Goal: Task Accomplishment & Management: Complete application form

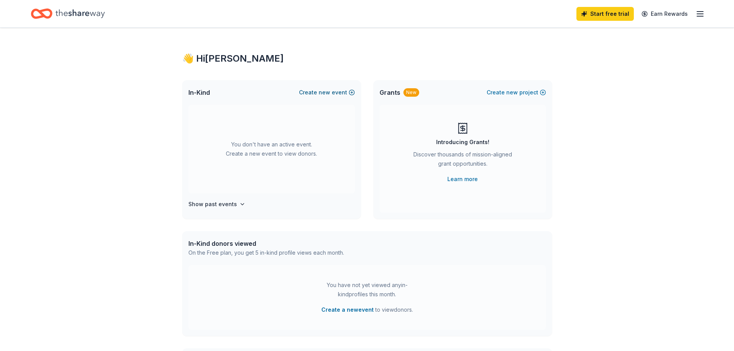
click at [329, 93] on span "new" at bounding box center [325, 92] width 12 height 9
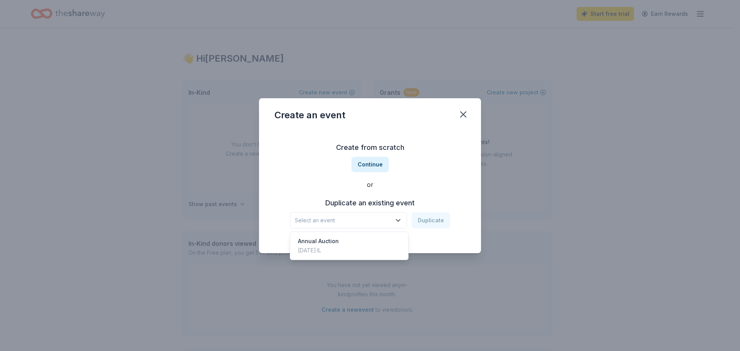
click at [398, 220] on icon "button" at bounding box center [398, 221] width 8 height 8
click at [353, 243] on div "Annual Auction Nov 05, 2023 · IL" at bounding box center [349, 246] width 115 height 25
click at [437, 222] on button "Duplicate" at bounding box center [431, 220] width 39 height 16
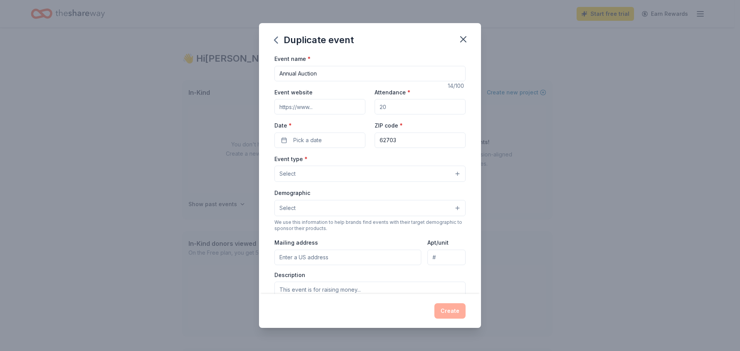
click at [321, 112] on input "Event website" at bounding box center [319, 106] width 91 height 15
type input "www."
click at [397, 109] on input "Attendance *" at bounding box center [420, 106] width 91 height 15
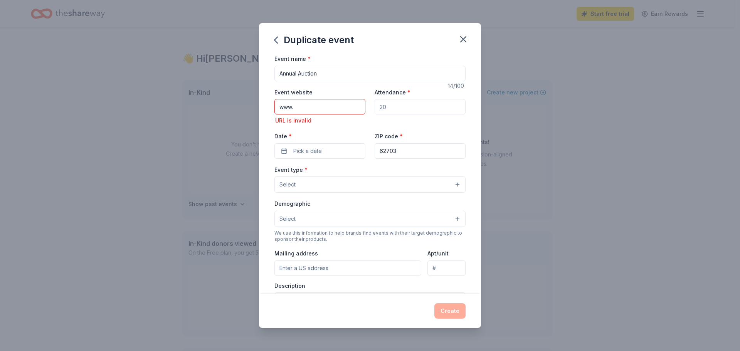
click at [392, 106] on input "Attendance *" at bounding box center [420, 106] width 91 height 15
type input "250"
click at [306, 107] on input "www." at bounding box center [319, 106] width 91 height 15
type input "www.little-flower.org"
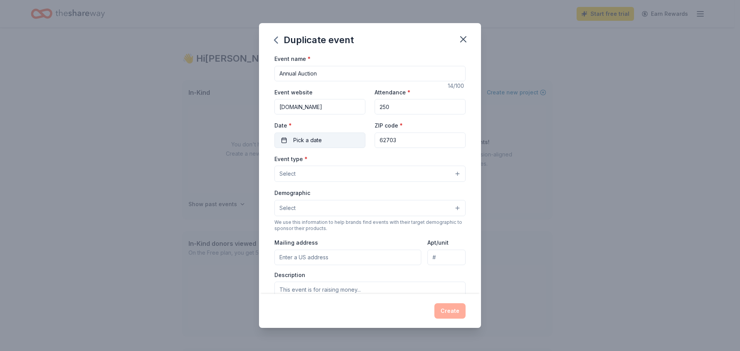
click at [309, 153] on div "Event name * Annual Auction 14 /100 Event website www.little-flower.org Attenda…" at bounding box center [369, 232] width 191 height 356
click at [282, 143] on button "Pick a date" at bounding box center [319, 140] width 91 height 15
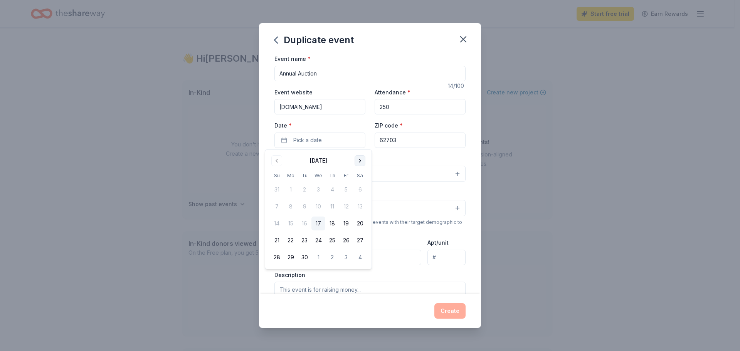
click at [362, 161] on button "Go to next month" at bounding box center [359, 160] width 11 height 11
click at [360, 222] on button "15" at bounding box center [360, 224] width 14 height 14
click at [445, 196] on div "Demographic Select" at bounding box center [369, 202] width 191 height 28
click at [429, 177] on button "Select" at bounding box center [369, 174] width 191 height 16
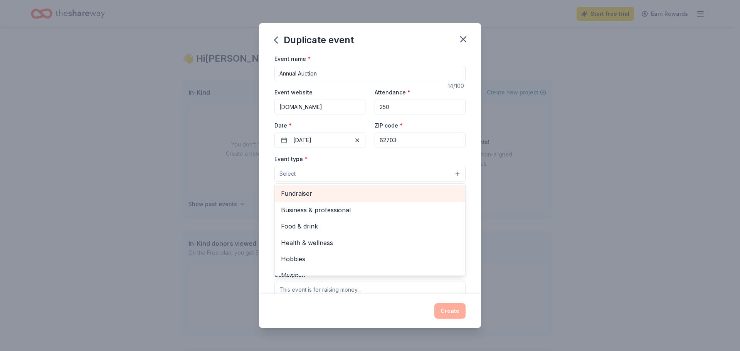
click at [398, 194] on span "Fundraiser" at bounding box center [370, 193] width 178 height 10
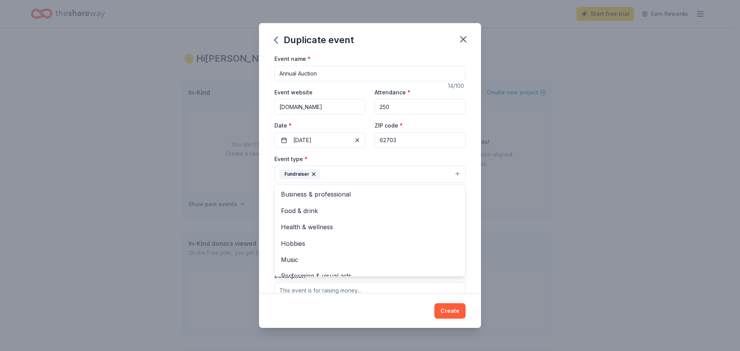
click at [473, 206] on div "Event name * Annual Auction 14 /100 Event website www.little-flower.org Attenda…" at bounding box center [370, 174] width 222 height 240
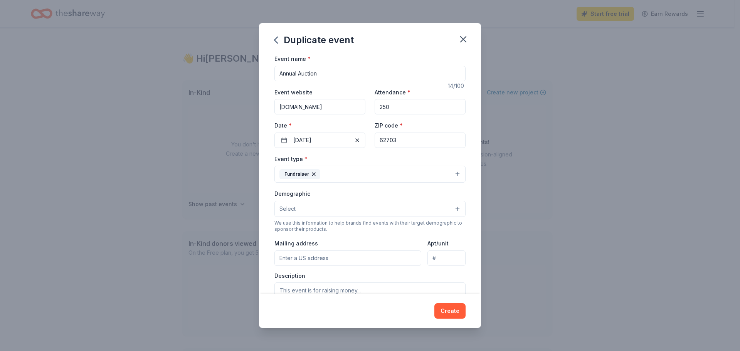
click at [422, 208] on button "Select" at bounding box center [369, 209] width 191 height 16
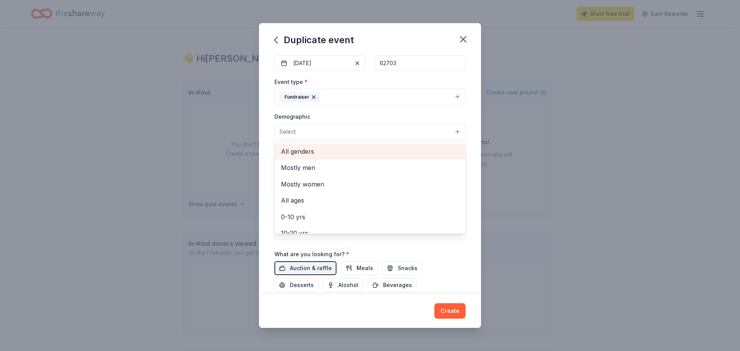
click at [324, 152] on span "All genders" at bounding box center [370, 151] width 178 height 10
click at [468, 148] on div "Event name * Annual Auction 14 /100 Event website www.little-flower.org Attenda…" at bounding box center [370, 174] width 222 height 240
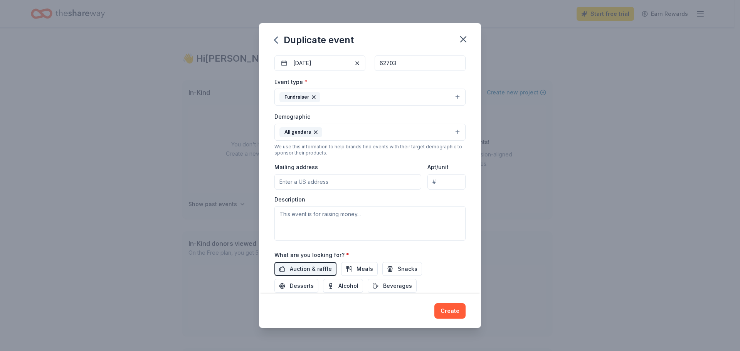
click at [385, 183] on input "Mailing address" at bounding box center [347, 181] width 147 height 15
type input "900 Stevenson Drive"
click at [427, 193] on div "Event type * Fundraiser Demographic All genders We use this information to help…" at bounding box center [369, 159] width 191 height 164
click at [454, 185] on input "900 Stevenson Drive" at bounding box center [446, 181] width 38 height 15
drag, startPoint x: 454, startPoint y: 185, endPoint x: 425, endPoint y: 185, distance: 28.5
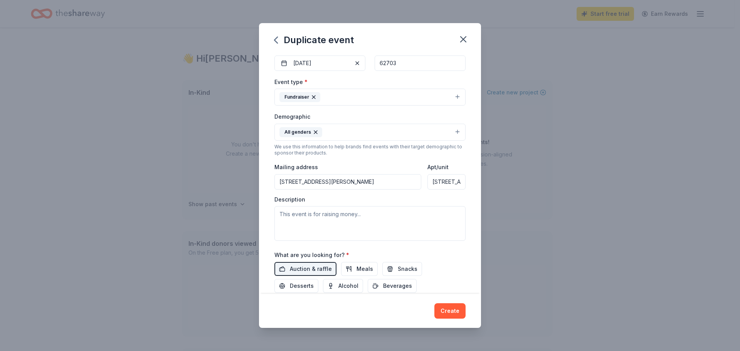
click at [427, 185] on input "900 Stevenson Drive" at bounding box center [446, 181] width 38 height 15
type input "e"
click at [346, 185] on input "900 Stevenson Drive" at bounding box center [347, 181] width 147 height 15
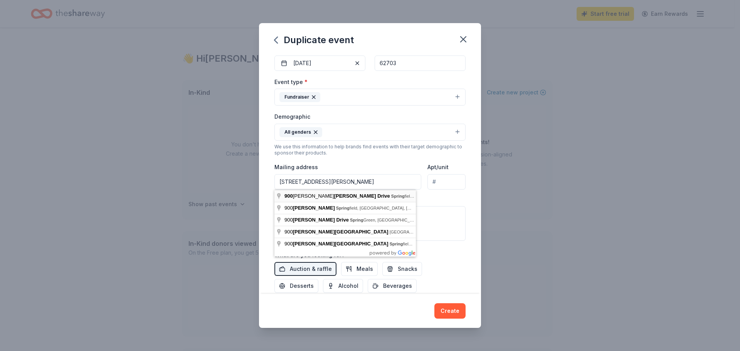
type input "900 Adlai Stevenson Drive, Springfield, IL, 62703"
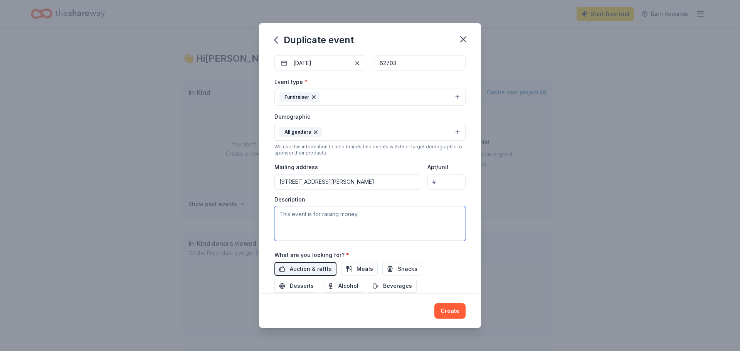
click at [348, 216] on textarea at bounding box center [369, 223] width 191 height 35
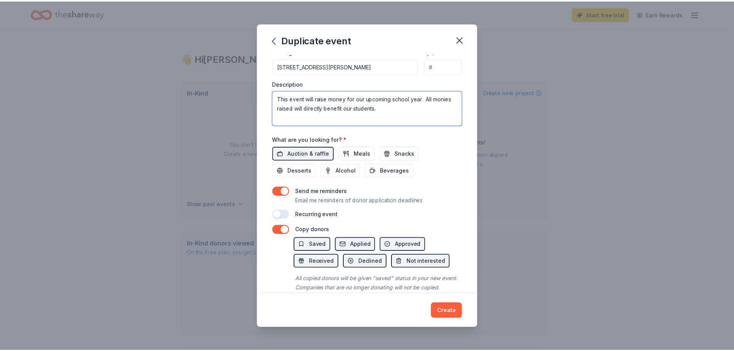
scroll to position [215, 0]
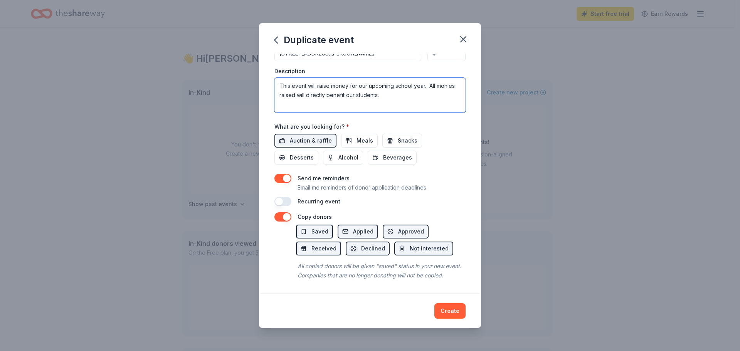
type textarea "This event will raise money for our upcoming school year. All monies raised wil…"
click at [448, 312] on button "Create" at bounding box center [449, 310] width 31 height 15
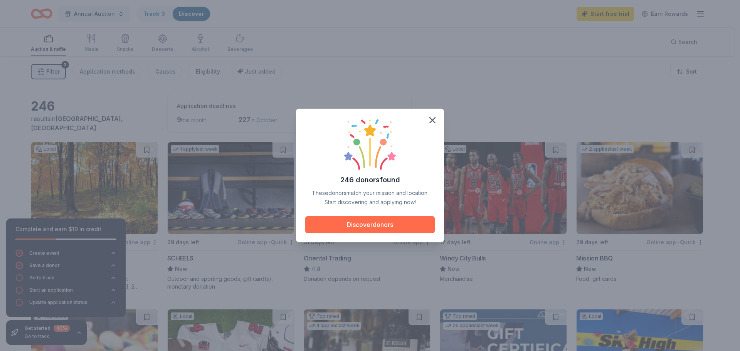
click at [360, 224] on button "Discover donors" at bounding box center [369, 224] width 129 height 17
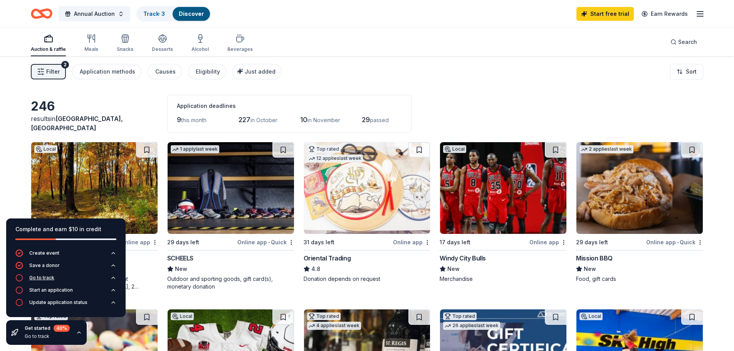
click at [41, 277] on div "Go to track" at bounding box center [41, 278] width 25 height 6
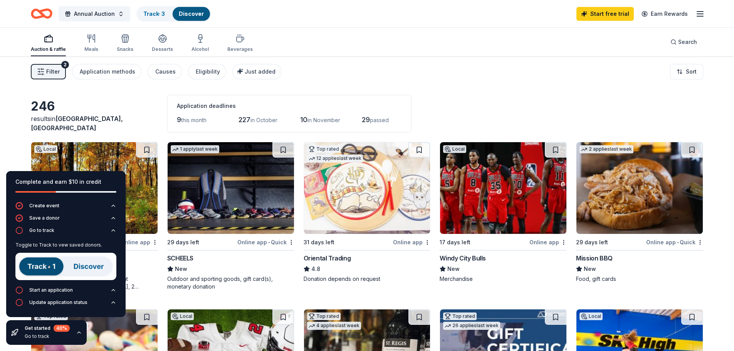
click at [93, 268] on img at bounding box center [65, 266] width 101 height 27
click at [31, 267] on img at bounding box center [65, 266] width 101 height 27
click at [44, 291] on div "Start an application" at bounding box center [51, 290] width 44 height 6
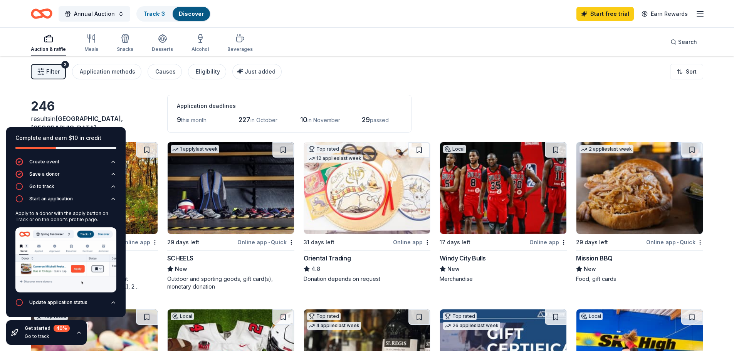
click at [116, 136] on div "Complete and earn $10 in credit" at bounding box center [65, 137] width 101 height 9
click at [116, 302] on icon "button" at bounding box center [113, 302] width 6 height 6
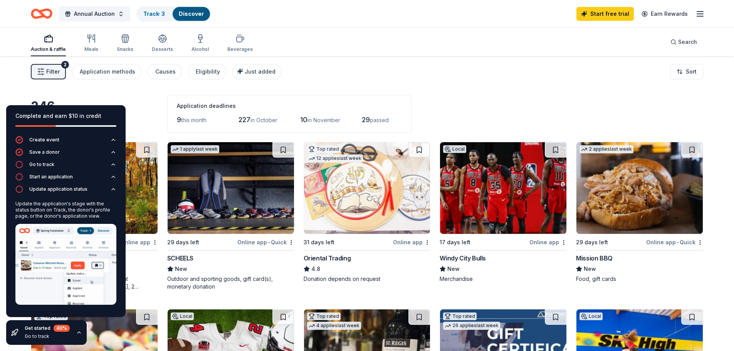
click at [116, 309] on div "Update the application's stage with the status button on Track, the donor's pro…" at bounding box center [65, 254] width 101 height 113
click at [77, 334] on icon "button" at bounding box center [79, 332] width 6 height 6
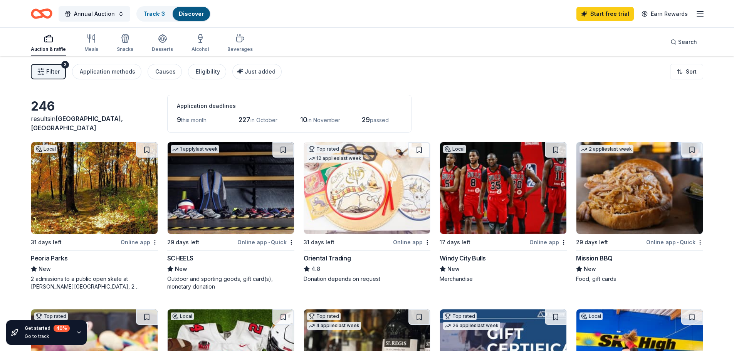
click at [137, 241] on div "Online app" at bounding box center [139, 242] width 37 height 10
click at [259, 242] on div "Online app • Quick" at bounding box center [265, 242] width 57 height 10
click at [369, 208] on img at bounding box center [367, 188] width 126 height 92
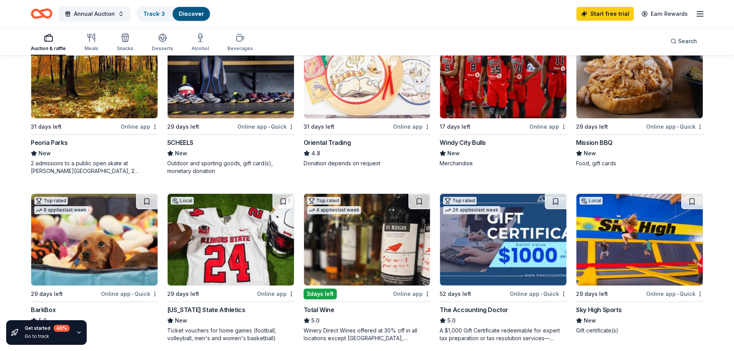
scroll to position [77, 0]
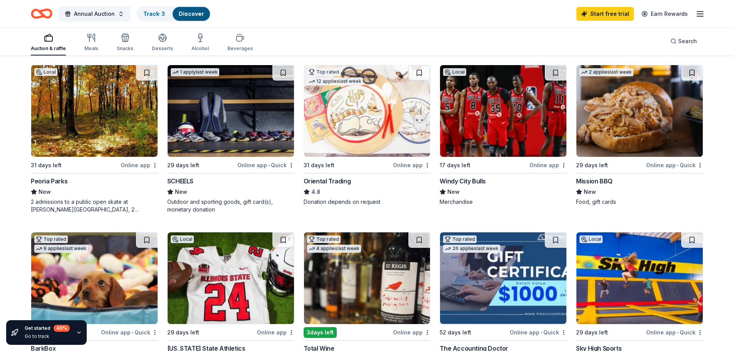
click at [501, 137] on img at bounding box center [503, 111] width 126 height 92
click at [509, 107] on img at bounding box center [503, 111] width 126 height 92
click at [654, 129] on img at bounding box center [639, 111] width 126 height 92
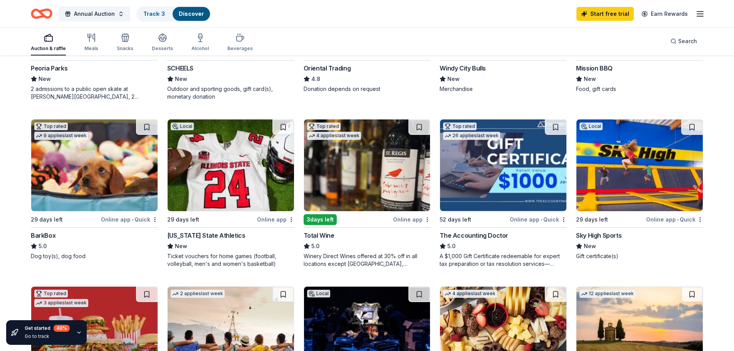
scroll to position [193, 0]
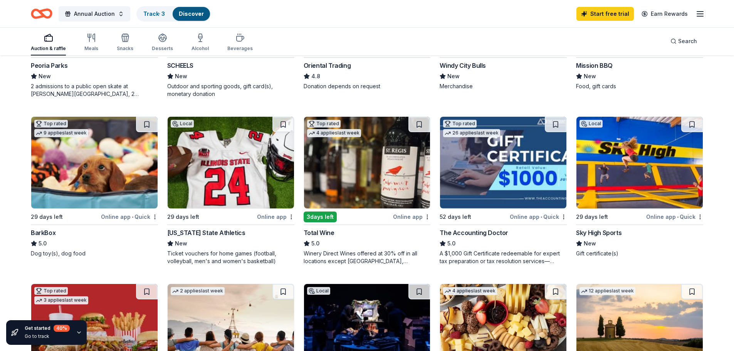
click at [105, 160] on img at bounding box center [94, 163] width 126 height 92
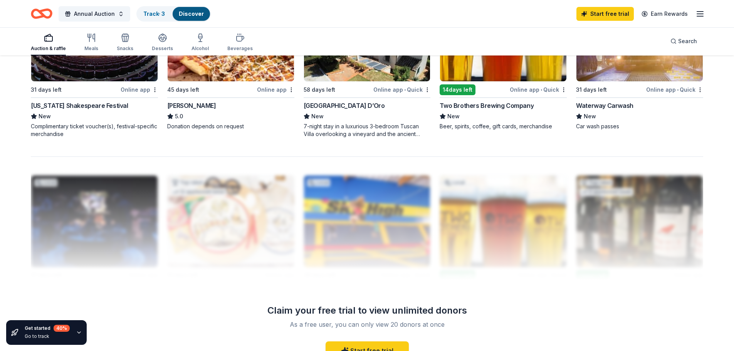
scroll to position [655, 0]
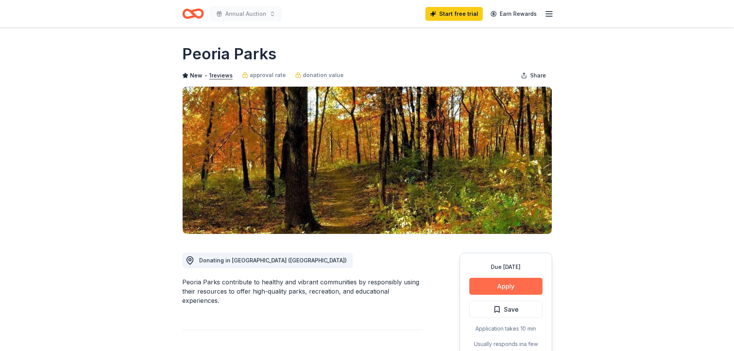
click at [516, 289] on button "Apply" at bounding box center [505, 286] width 73 height 17
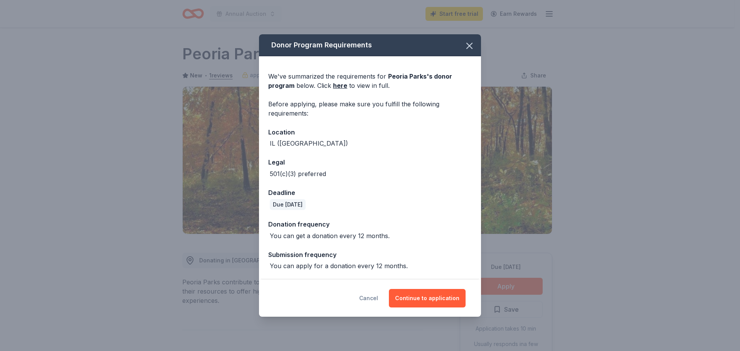
click at [370, 298] on button "Cancel" at bounding box center [368, 298] width 19 height 18
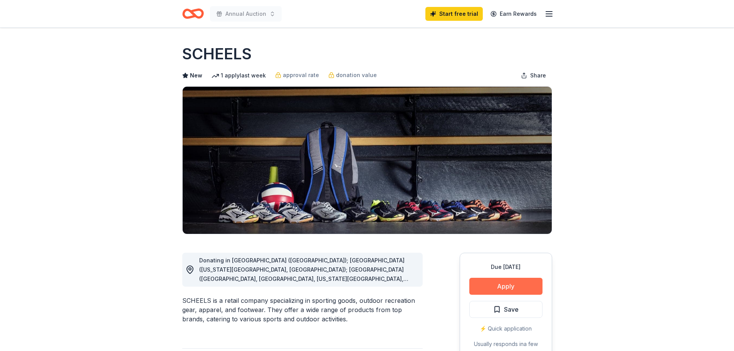
click at [507, 284] on button "Apply" at bounding box center [505, 286] width 73 height 17
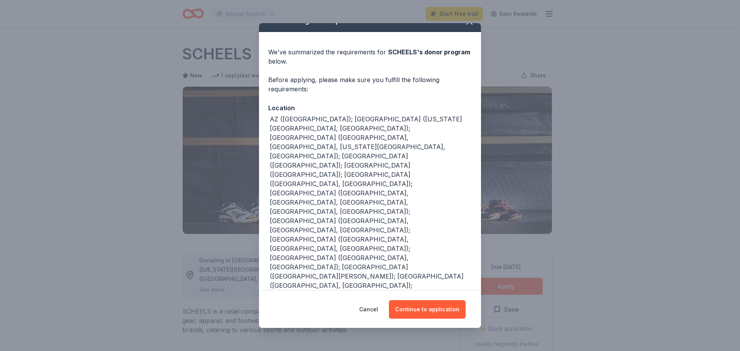
scroll to position [23, 0]
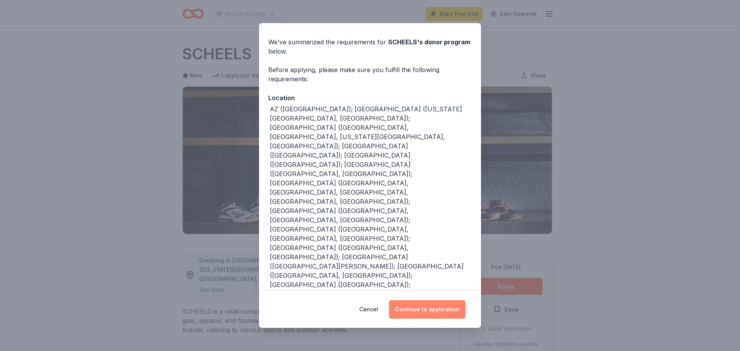
click at [424, 309] on button "Continue to application" at bounding box center [427, 309] width 77 height 18
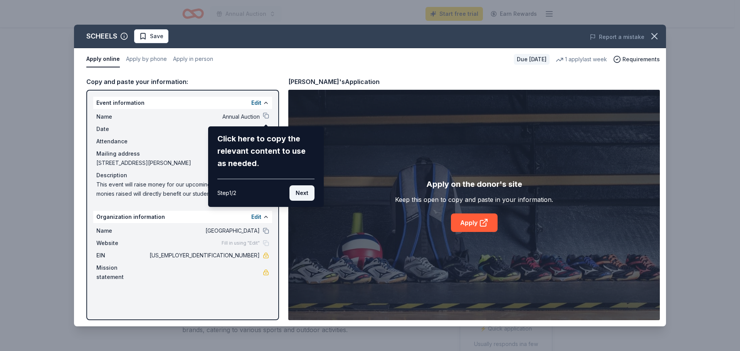
click at [297, 193] on button "Next" at bounding box center [301, 192] width 25 height 15
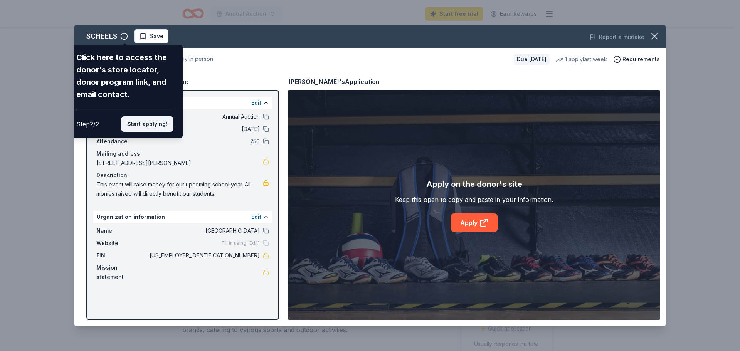
click at [150, 121] on button "Start applying!" at bounding box center [147, 123] width 52 height 15
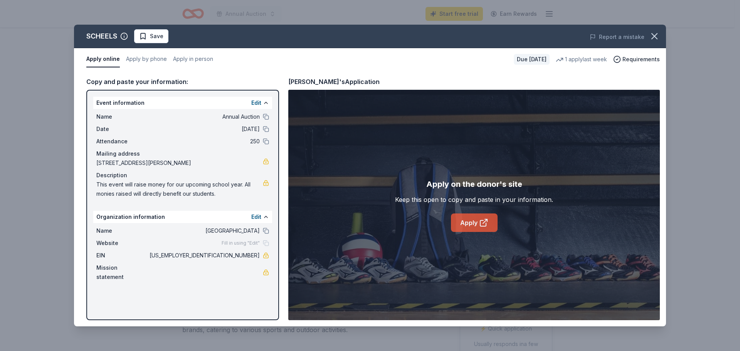
click at [472, 220] on link "Apply" at bounding box center [474, 222] width 47 height 18
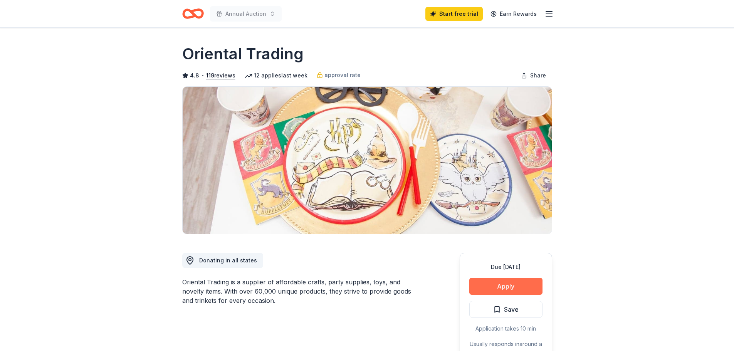
click at [506, 287] on button "Apply" at bounding box center [505, 286] width 73 height 17
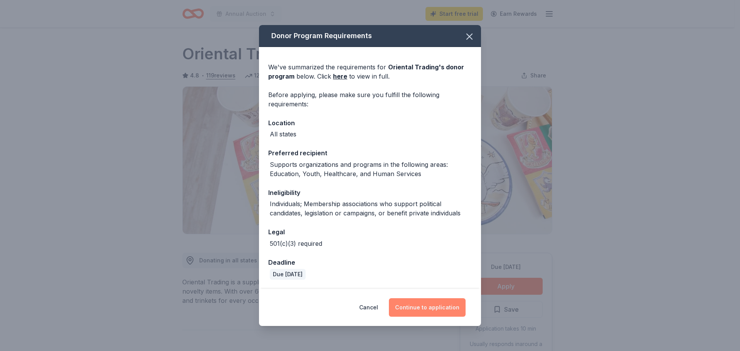
click at [444, 304] on button "Continue to application" at bounding box center [427, 307] width 77 height 18
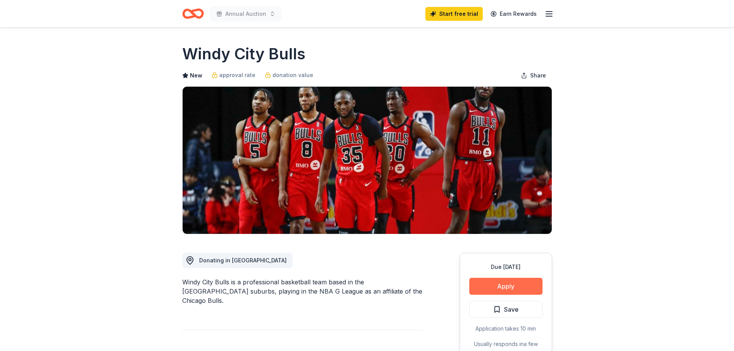
click at [510, 287] on button "Apply" at bounding box center [505, 286] width 73 height 17
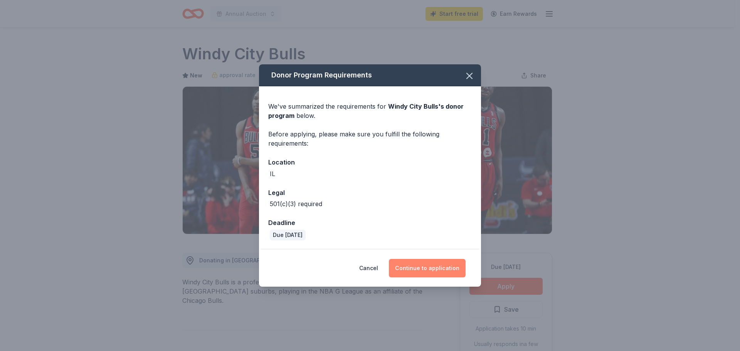
click at [437, 270] on button "Continue to application" at bounding box center [427, 268] width 77 height 18
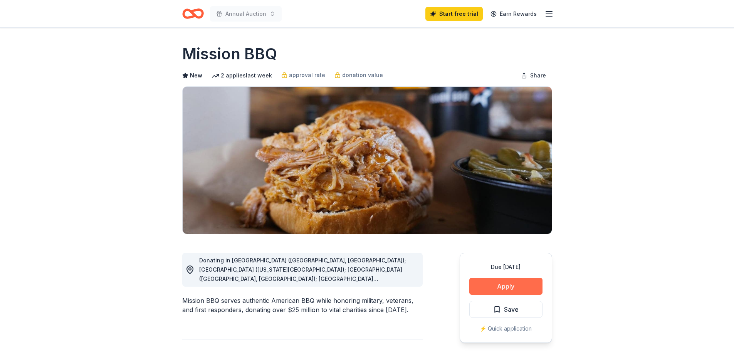
click at [501, 284] on button "Apply" at bounding box center [505, 286] width 73 height 17
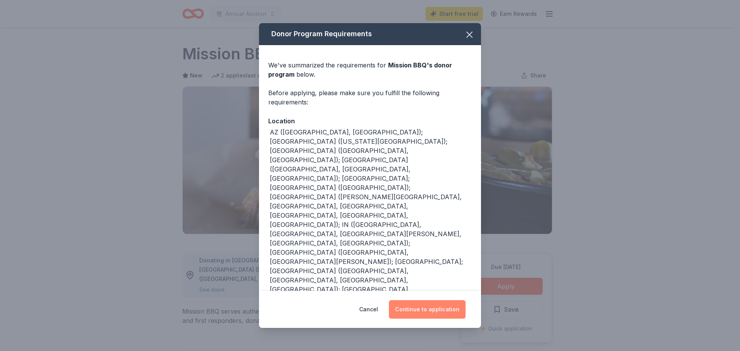
click at [418, 313] on button "Continue to application" at bounding box center [427, 309] width 77 height 18
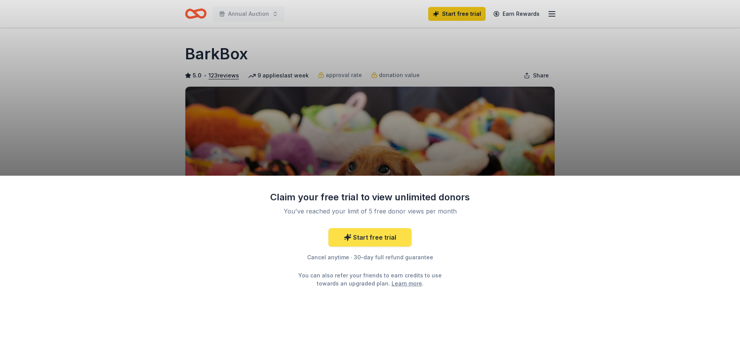
click at [375, 235] on link "Start free trial" at bounding box center [369, 237] width 83 height 18
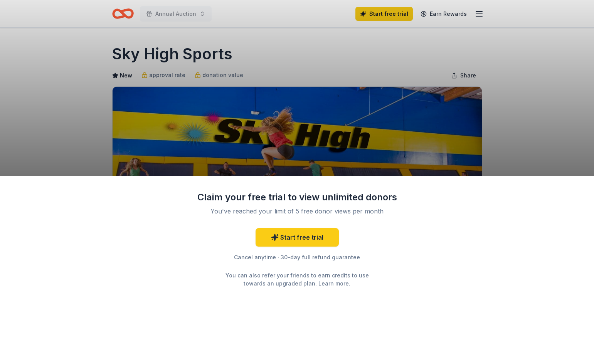
click at [524, 150] on div "Claim your free trial to view unlimited donors You've reached your limit of 5 f…" at bounding box center [297, 175] width 594 height 351
click at [521, 153] on div "Claim your free trial to view unlimited donors You've reached your limit of 5 f…" at bounding box center [297, 175] width 594 height 351
click at [469, 94] on div "Claim your free trial to view unlimited donors You've reached your limit of 5 f…" at bounding box center [297, 175] width 594 height 351
